Goal: Information Seeking & Learning: Find specific fact

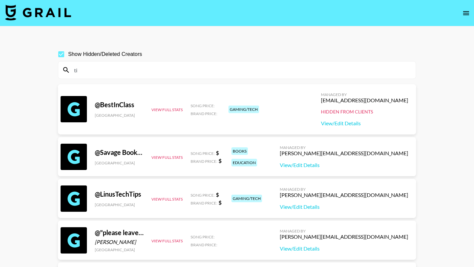
type input "t"
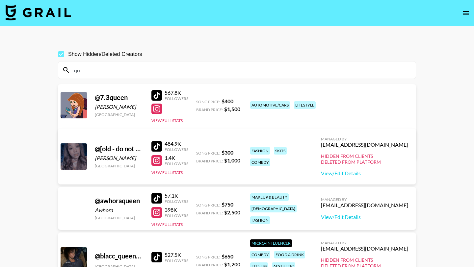
type input "q"
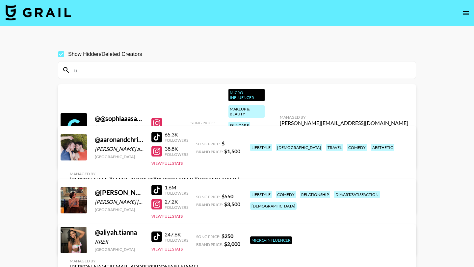
type input "t"
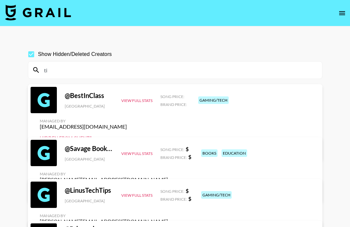
type input "t"
type input "T"
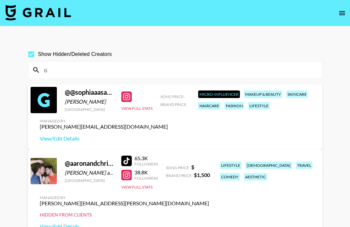
type input "t"
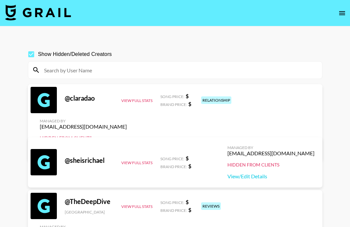
paste input "tiamacarooni"
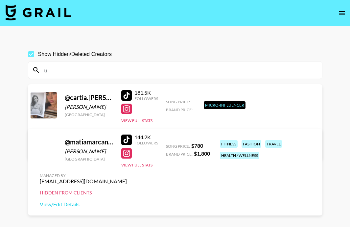
type input "t"
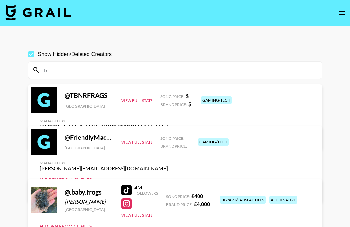
type input "f"
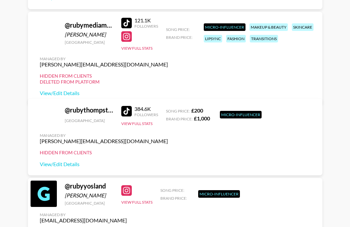
scroll to position [1194, 0]
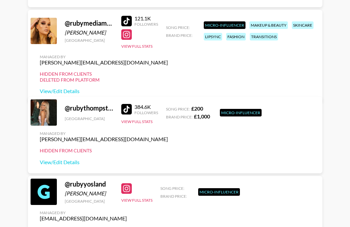
type input "ruby"
